Goal: Task Accomplishment & Management: Manage account settings

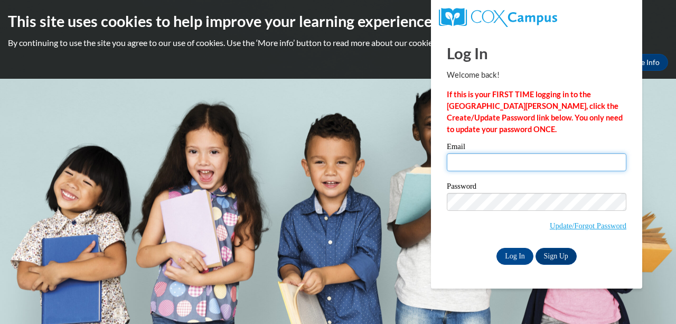
click at [478, 161] on input "Email" at bounding box center [537, 162] width 180 height 18
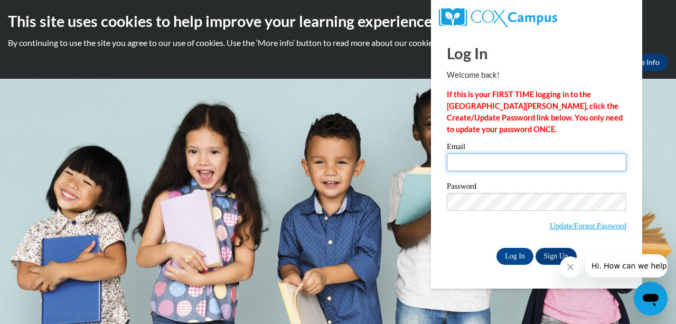
type input "[EMAIL_ADDRESS][DOMAIN_NAME]"
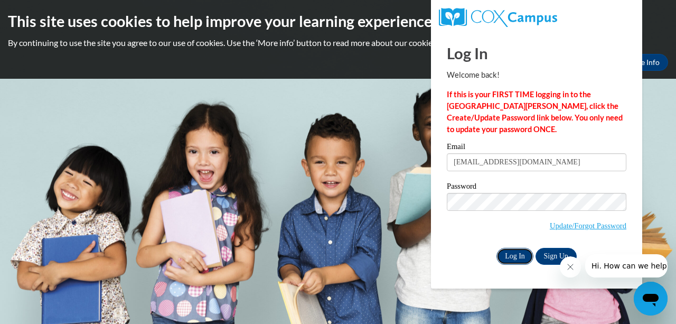
click at [521, 256] on input "Log In" at bounding box center [514, 256] width 37 height 17
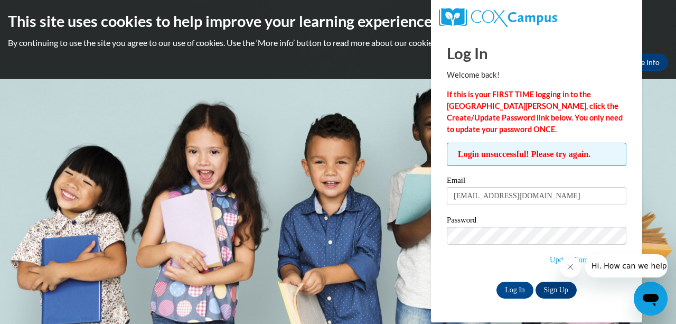
click at [569, 268] on icon "Close message from company" at bounding box center [570, 266] width 8 height 8
